Goal: Transaction & Acquisition: Purchase product/service

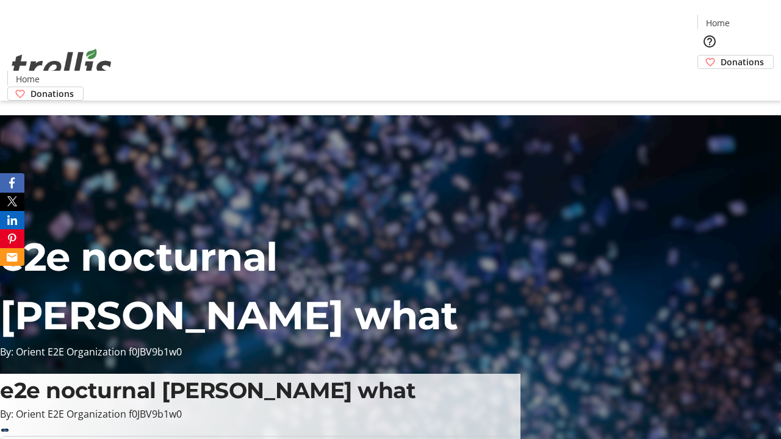
click at [721, 56] on span "Donations" at bounding box center [742, 62] width 43 height 13
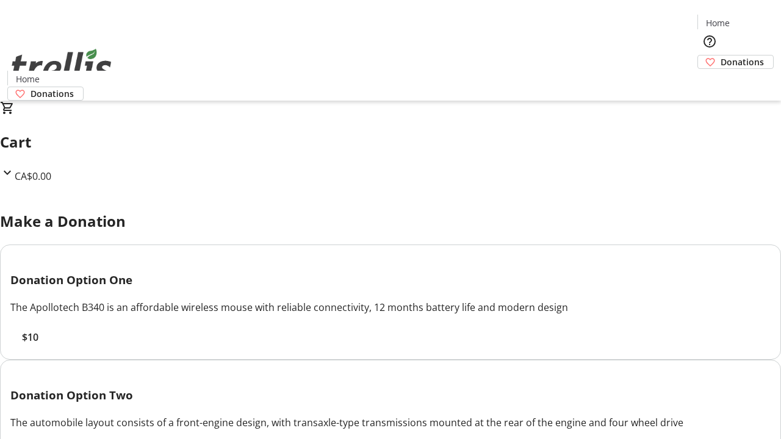
click at [38, 345] on span "$10" at bounding box center [30, 337] width 16 height 15
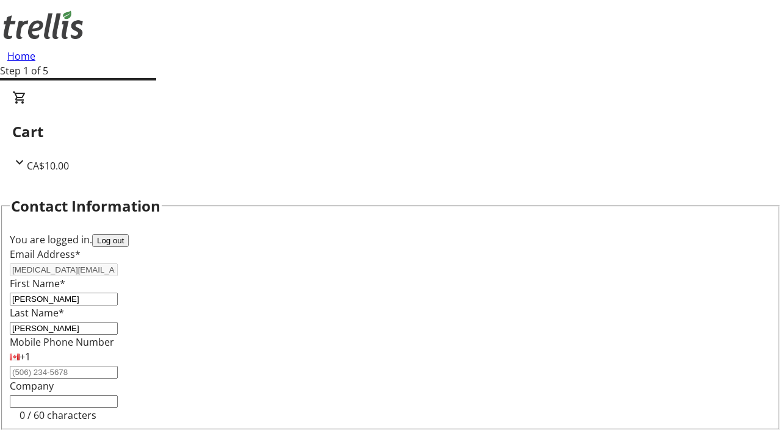
select select "CA"
type input "Kelowna"
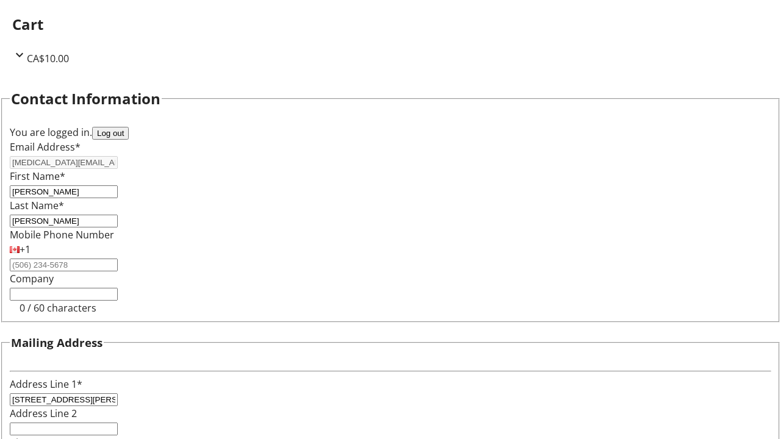
select select "BC"
type input "Kelowna"
type input "V1Y 0C2"
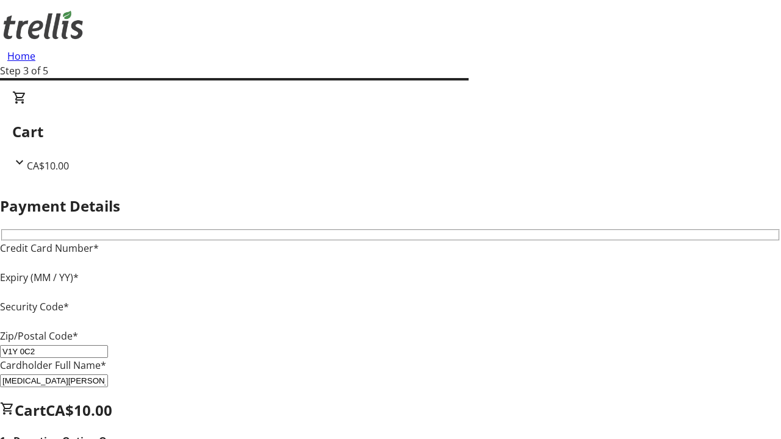
type input "V1Y 0C2"
